Goal: Information Seeking & Learning: Learn about a topic

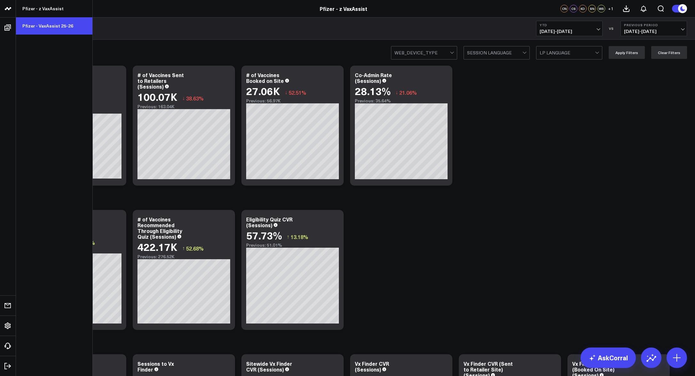
drag, startPoint x: 54, startPoint y: 24, endPoint x: 166, endPoint y: 3, distance: 113.7
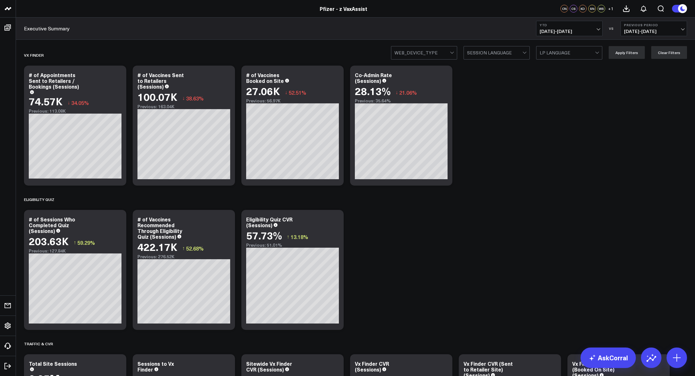
click at [54, 24] on link "Pfizer - VaxAssist 25-26" at bounding box center [54, 25] width 76 height 17
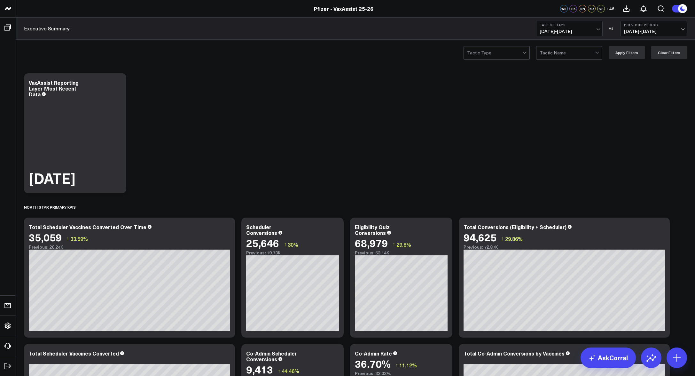
click at [71, 16] on header "Pfizer - z VaxAssist Pfizer - VaxAssist 25-26 Pfizer - VaxAssist 25-26 WS HK SN…" at bounding box center [347, 9] width 695 height 18
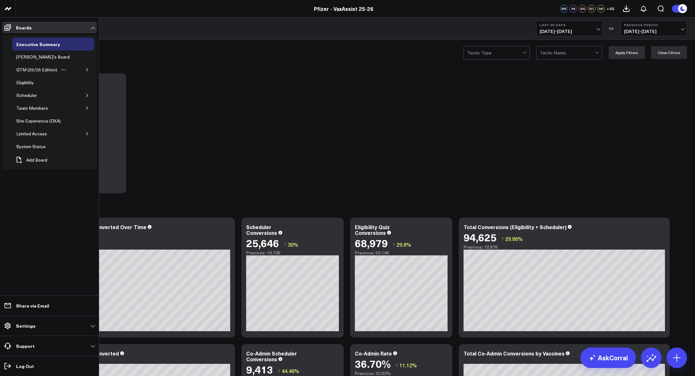
click at [86, 68] on icon "button" at bounding box center [87, 70] width 4 height 4
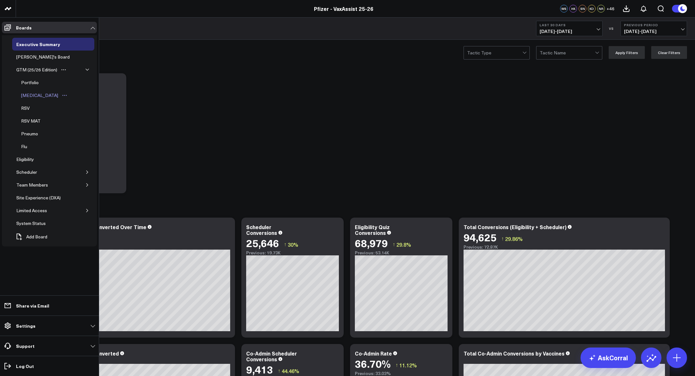
click at [39, 96] on div "[MEDICAL_DATA]" at bounding box center [39, 95] width 40 height 8
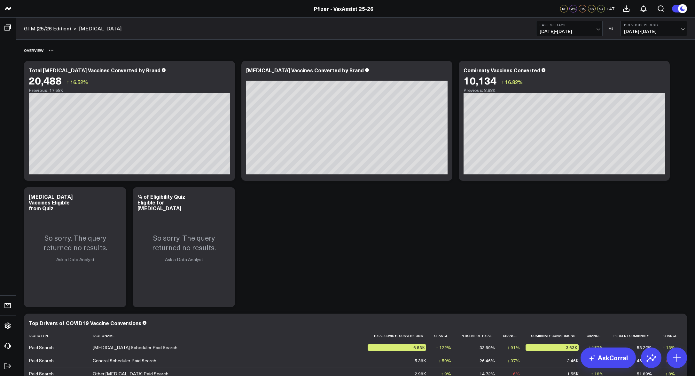
click at [120, 51] on div "Overview" at bounding box center [355, 50] width 663 height 15
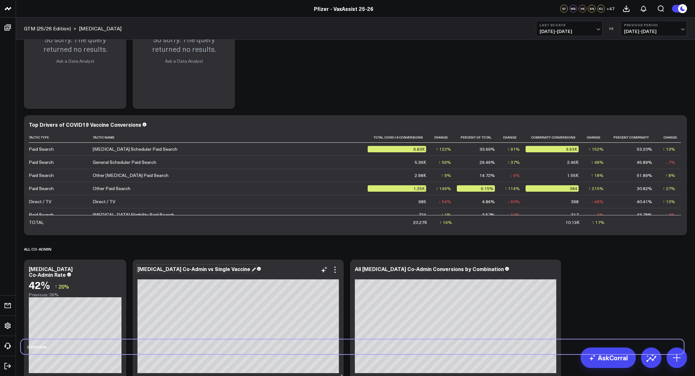
scroll to position [150, 0]
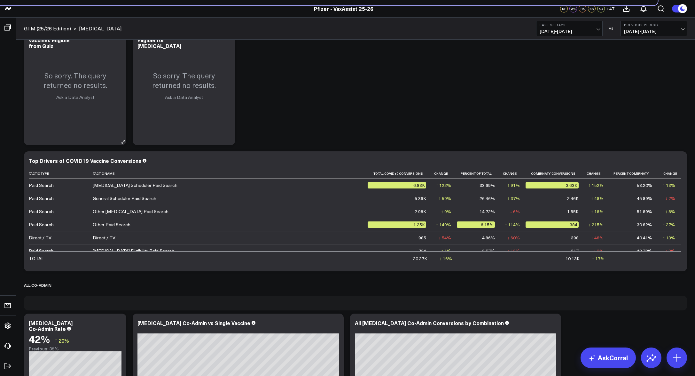
drag, startPoint x: 91, startPoint y: 6, endPoint x: 96, endPoint y: 129, distance: 122.8
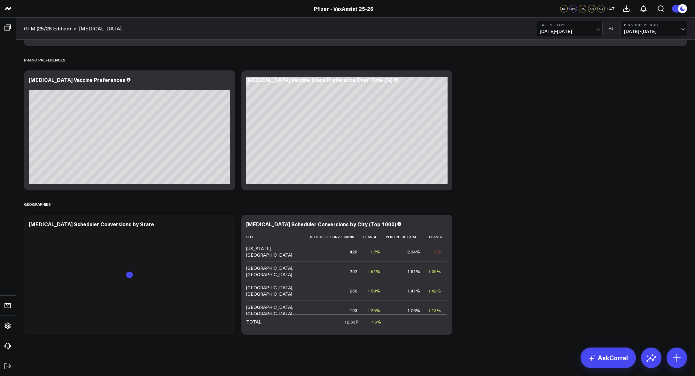
scroll to position [498, 0]
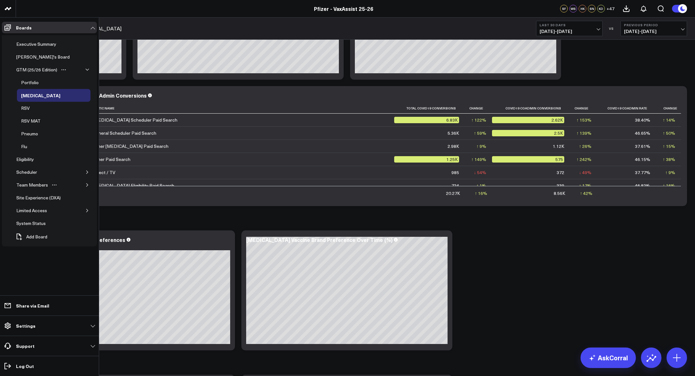
click at [88, 183] on icon "button" at bounding box center [87, 185] width 4 height 4
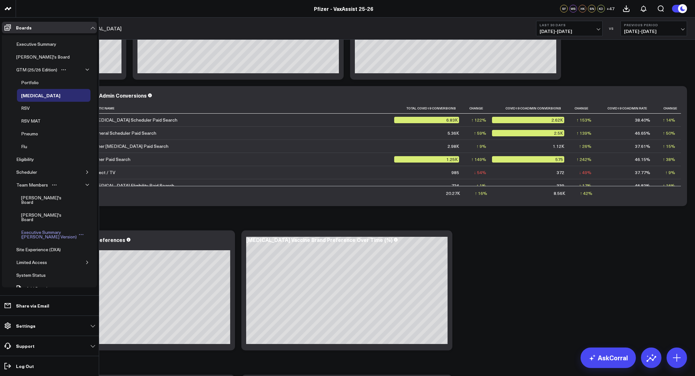
scroll to position [562, 0]
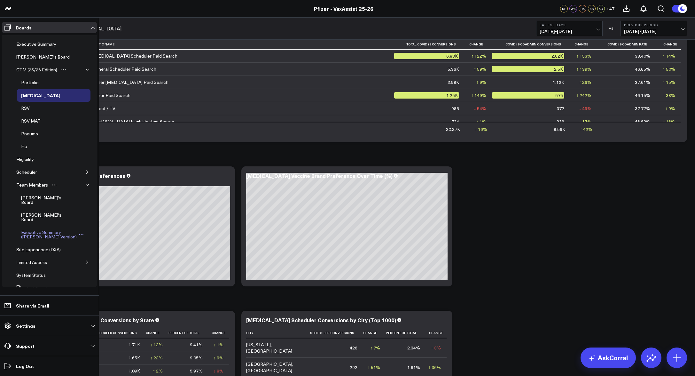
click at [54, 228] on div "Executive Summary ([PERSON_NAME] Version)" at bounding box center [48, 234] width 59 height 12
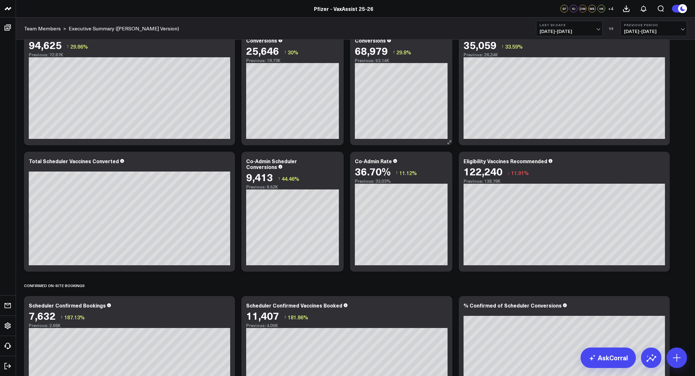
scroll to position [288, 0]
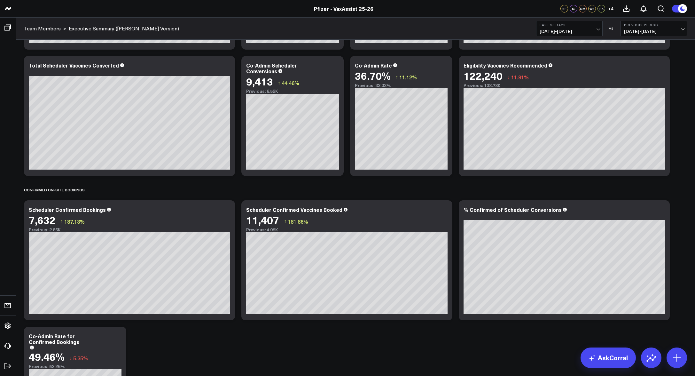
click at [122, 13] on header "Pfizer - z VaxAssist Pfizer - VaxAssist 25-26 Pfizer - VaxAssist 25-26 SF SJ DM…" at bounding box center [347, 9] width 695 height 18
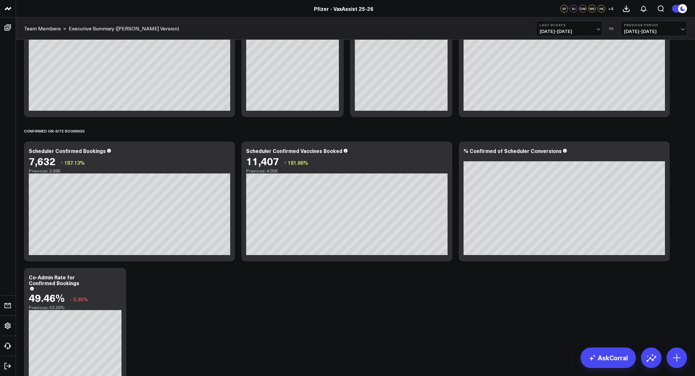
scroll to position [256, 0]
